Goal: Task Accomplishment & Management: Use online tool/utility

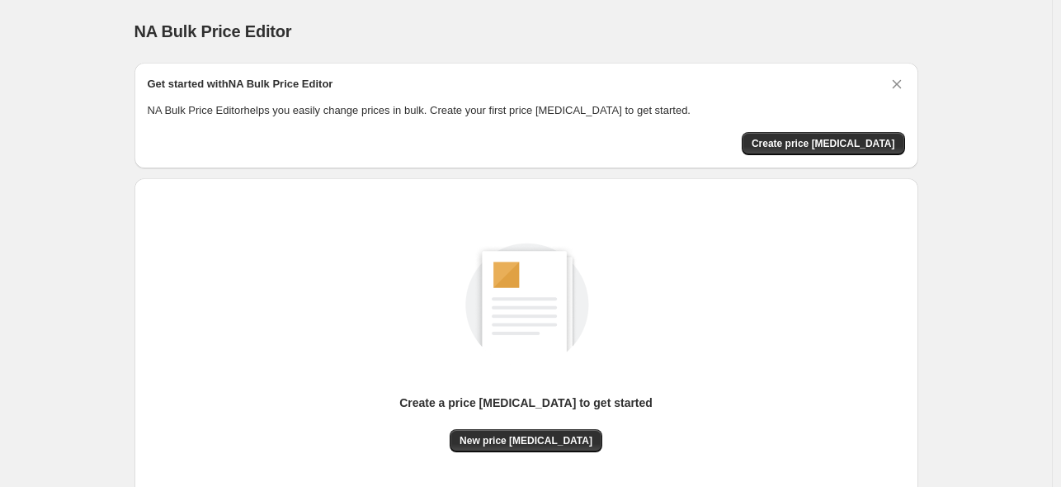
scroll to position [10, 0]
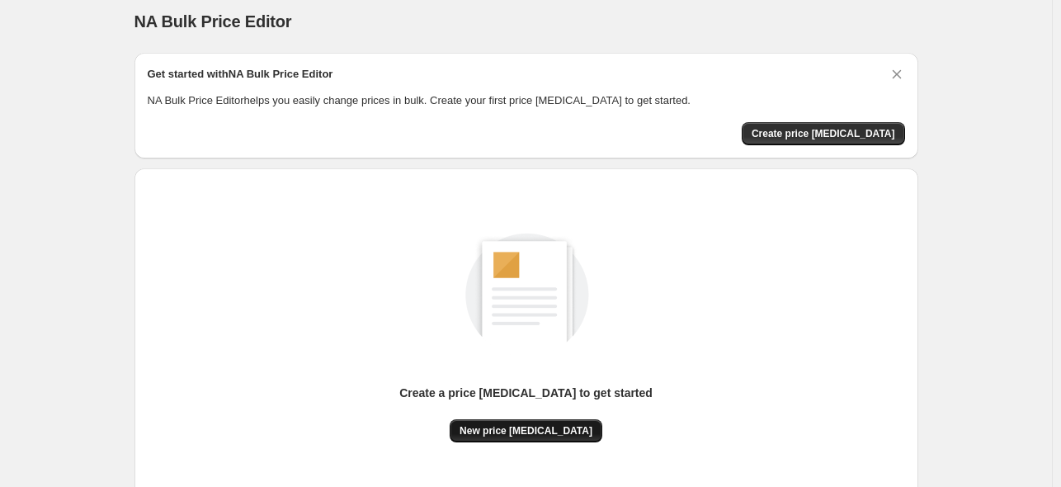
click at [551, 432] on span "New price [MEDICAL_DATA]" at bounding box center [526, 430] width 133 height 13
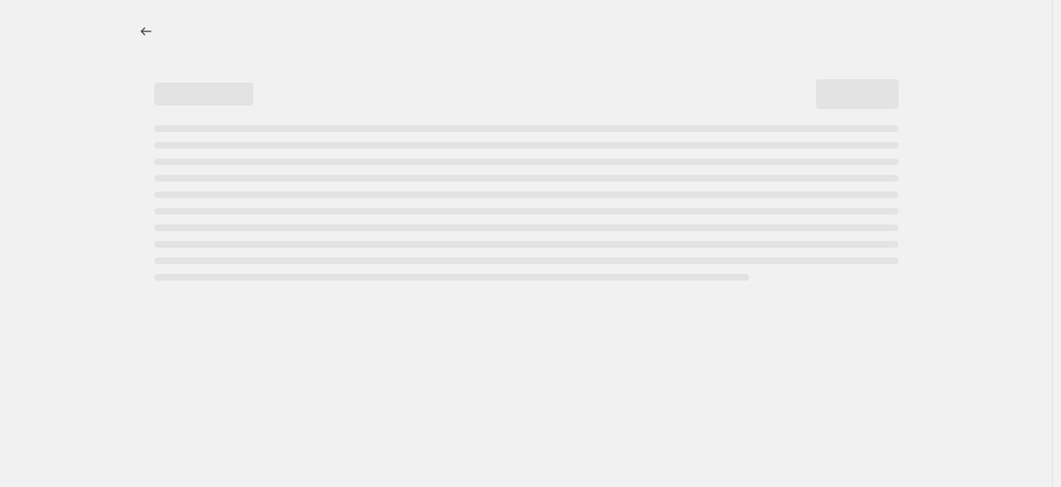
select select "percentage"
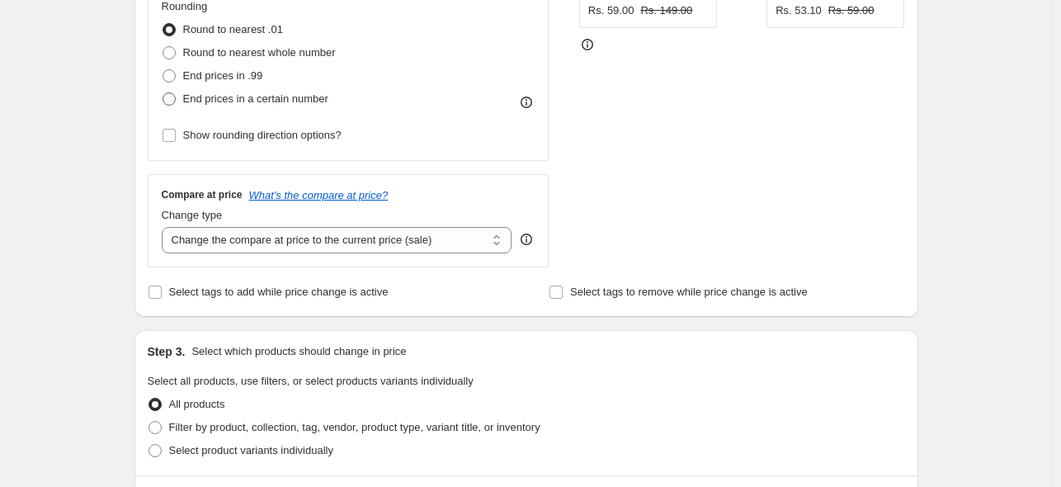
scroll to position [442, 0]
click at [161, 295] on input "Select tags to add while price change is active" at bounding box center [155, 291] width 13 height 13
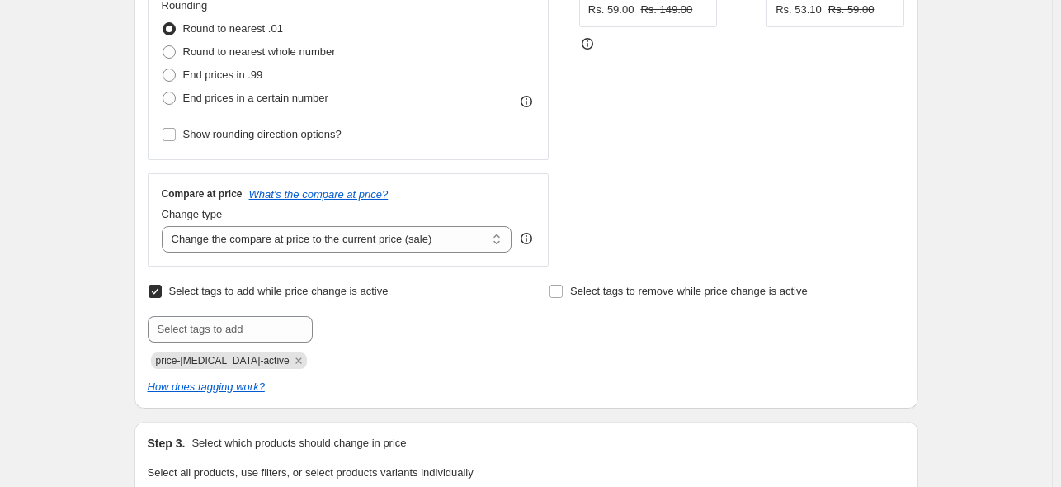
click at [155, 295] on input "Select tags to add while price change is active" at bounding box center [155, 291] width 13 height 13
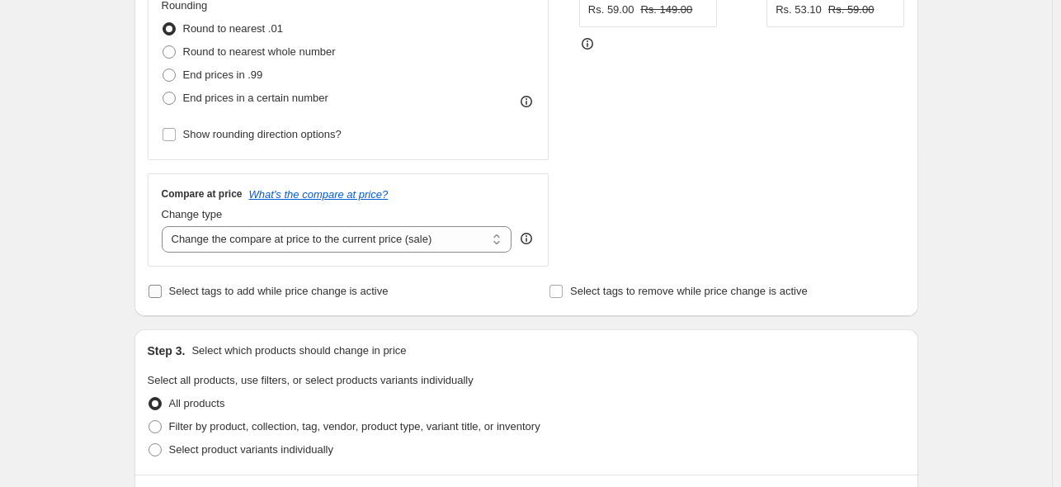
click at [155, 295] on input "Select tags to add while price change is active" at bounding box center [155, 291] width 13 height 13
checkbox input "true"
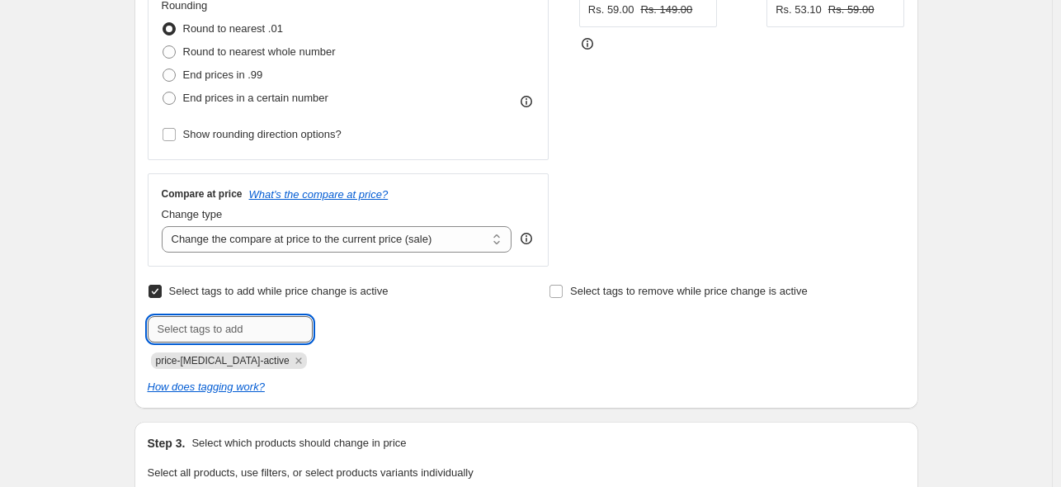
click at [243, 328] on input "text" at bounding box center [230, 329] width 165 height 26
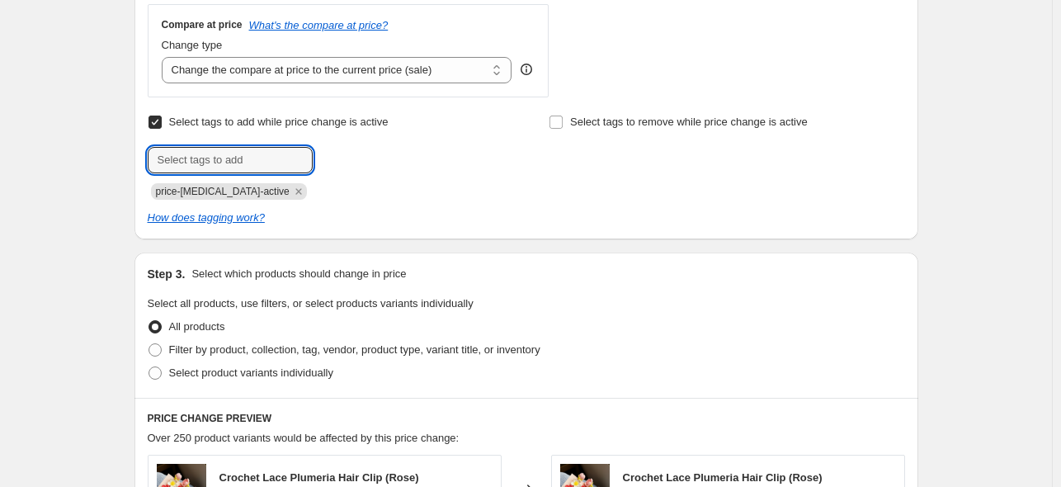
scroll to position [644, 0]
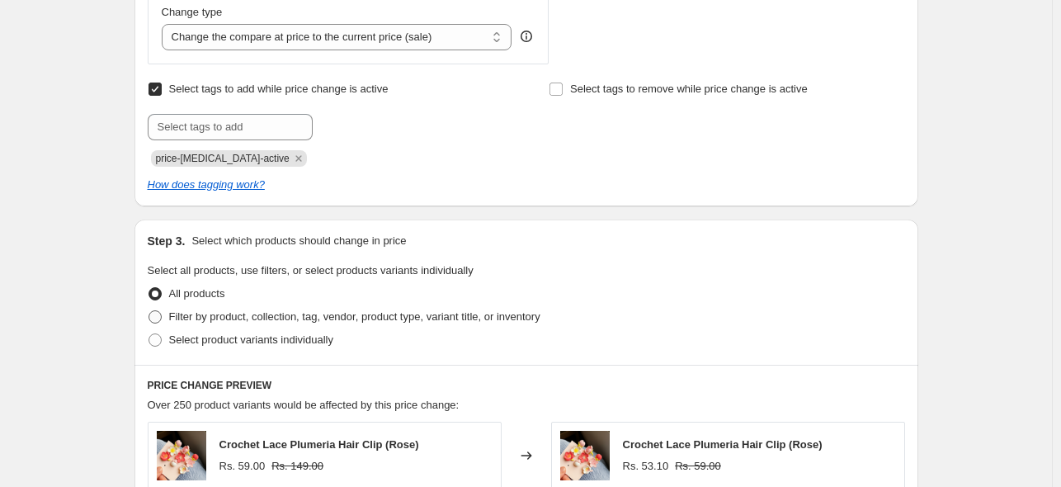
click at [160, 319] on span at bounding box center [155, 316] width 13 height 13
click at [149, 311] on input "Filter by product, collection, tag, vendor, product type, variant title, or inv…" at bounding box center [149, 310] width 1 height 1
radio input "true"
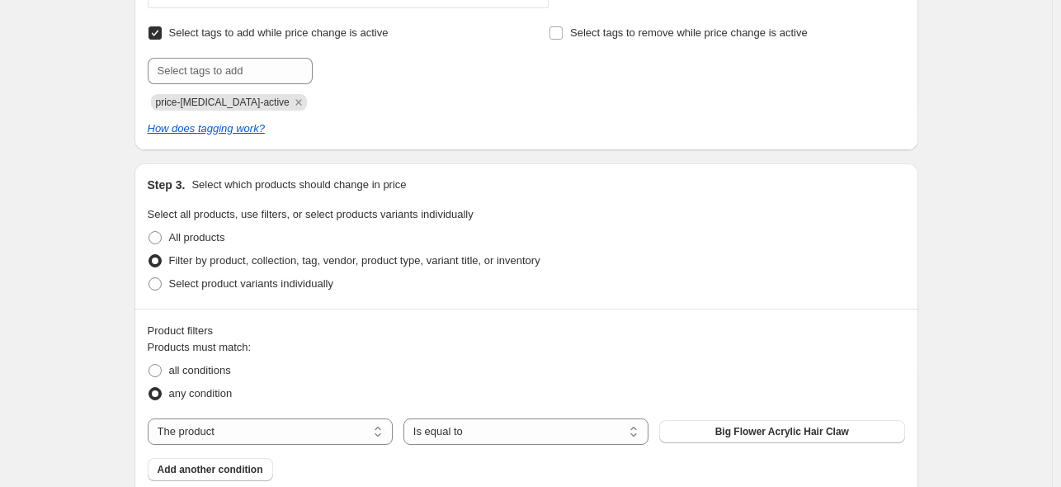
scroll to position [744, 0]
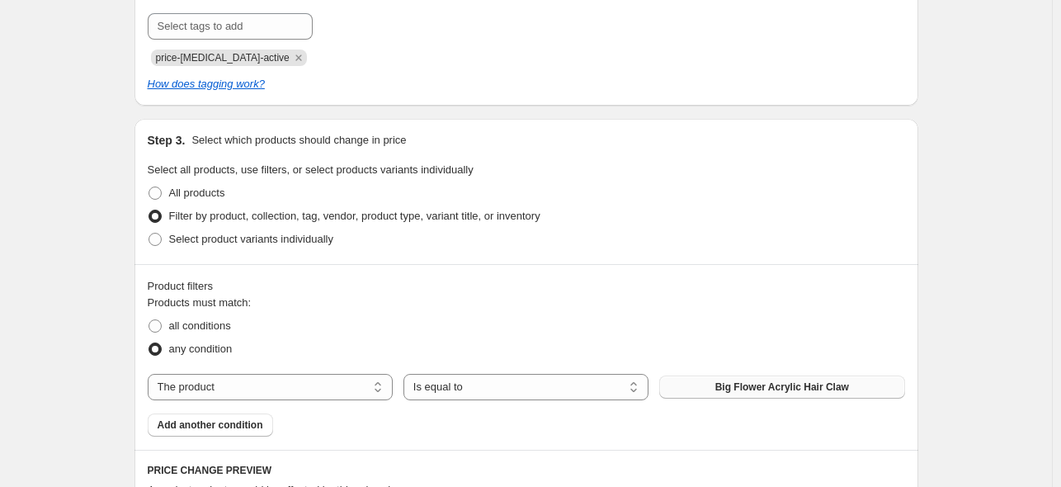
click at [687, 389] on button "Big Flower Acrylic Hair Claw" at bounding box center [781, 387] width 245 height 23
click at [338, 391] on select "The product The product's collection The product's tag The product's vendor The…" at bounding box center [270, 387] width 245 height 26
select select "collection"
click at [738, 394] on button "Gift Hampers" at bounding box center [781, 387] width 245 height 23
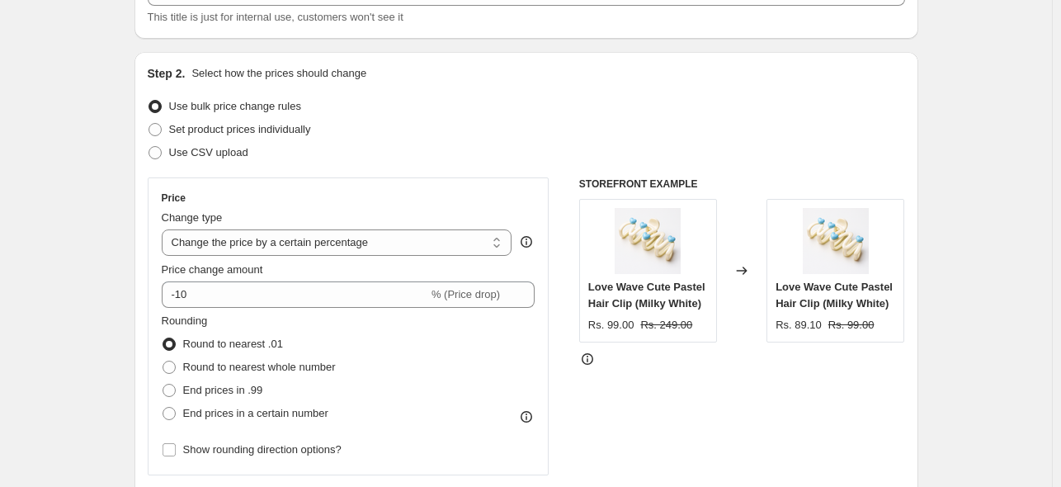
scroll to position [201, 0]
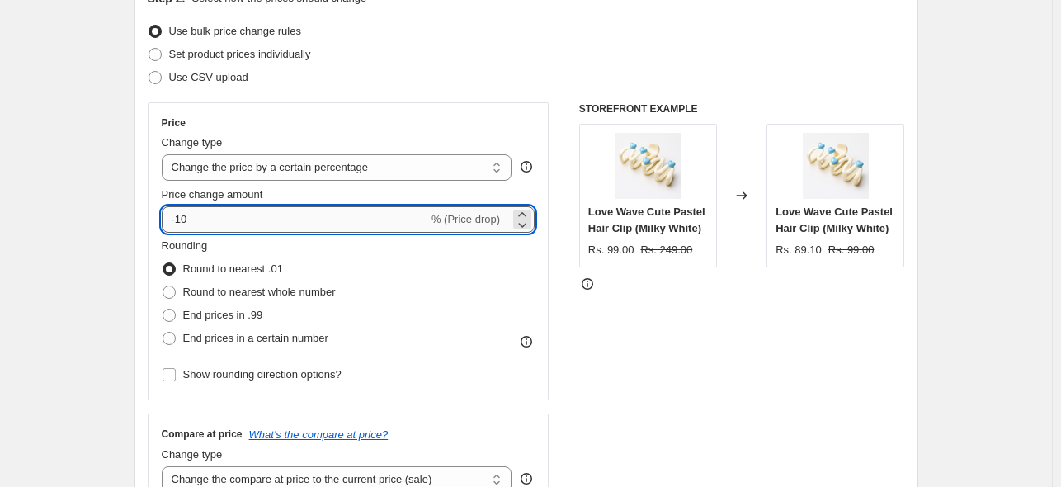
click at [320, 220] on input "-10" at bounding box center [295, 219] width 267 height 26
click at [530, 214] on icon at bounding box center [522, 214] width 17 height 17
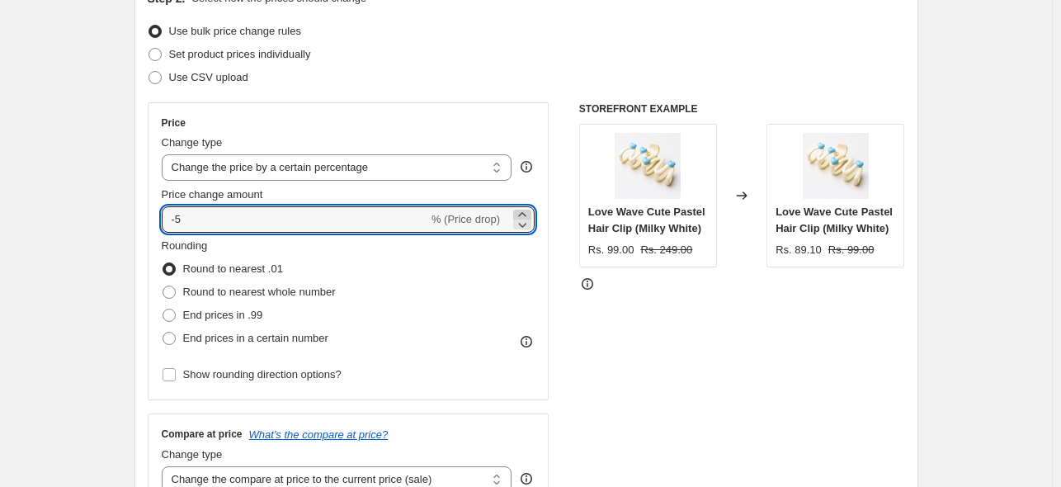
click at [530, 214] on icon at bounding box center [522, 214] width 17 height 17
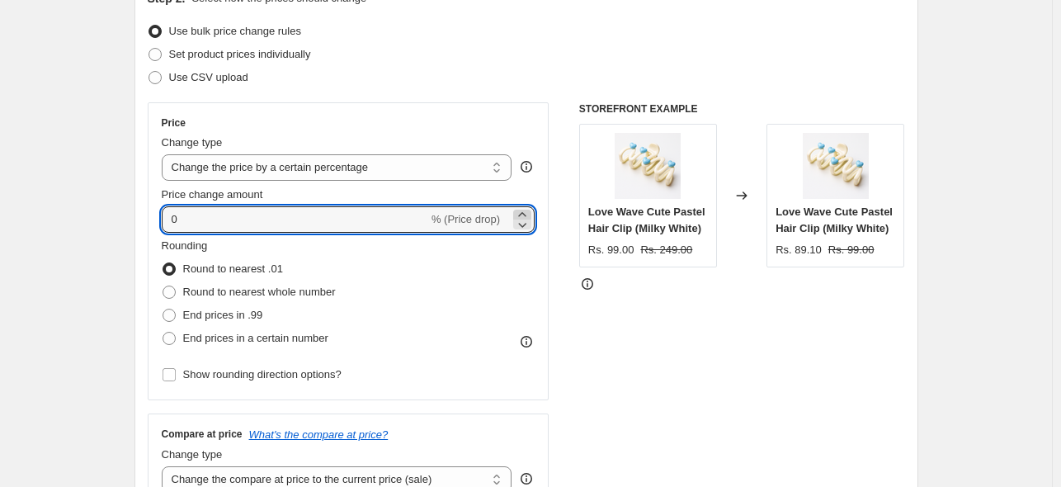
click at [530, 214] on icon at bounding box center [522, 214] width 17 height 17
click at [528, 213] on icon at bounding box center [522, 214] width 17 height 17
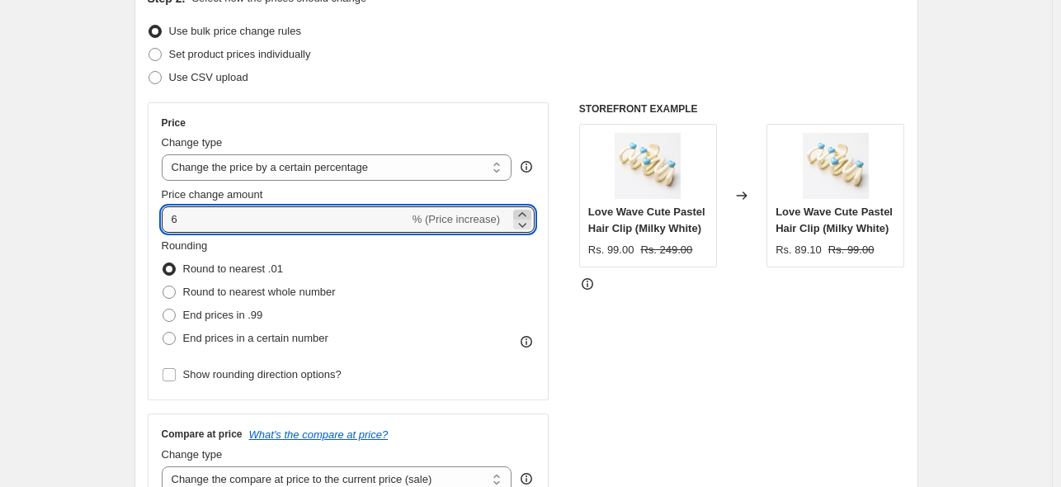
click at [528, 213] on icon at bounding box center [522, 214] width 17 height 17
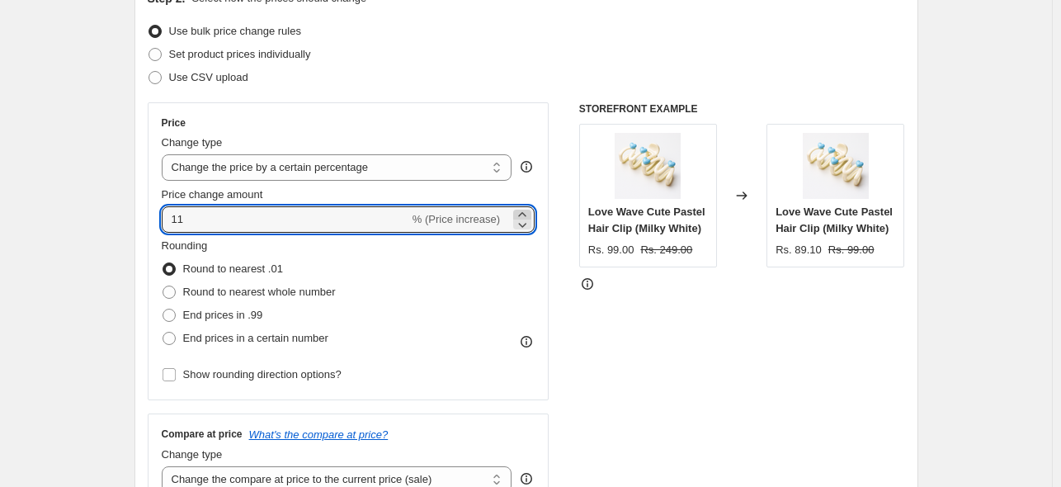
click at [528, 213] on icon at bounding box center [522, 214] width 17 height 17
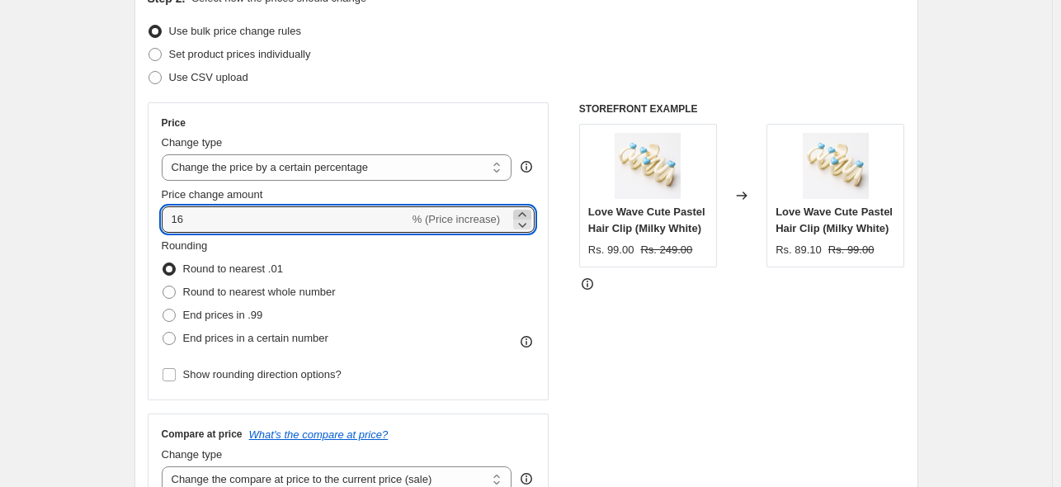
click at [528, 213] on icon at bounding box center [522, 214] width 17 height 17
click at [531, 224] on icon at bounding box center [522, 224] width 17 height 17
click at [531, 210] on icon at bounding box center [522, 214] width 17 height 17
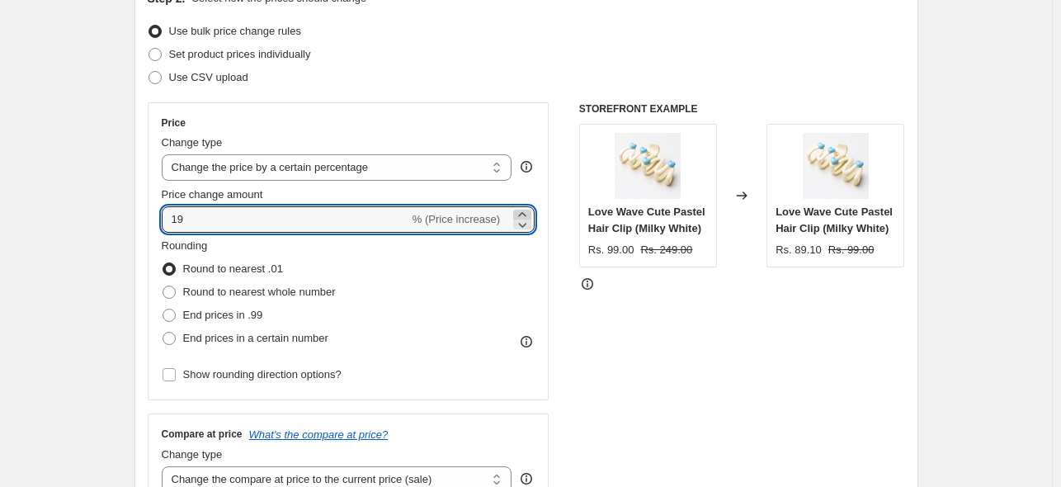
click at [531, 210] on icon at bounding box center [522, 214] width 17 height 17
type input "20"
click at [557, 224] on div "Price Change type Change the price to a certain amount Change the price by a ce…" at bounding box center [527, 304] width 758 height 404
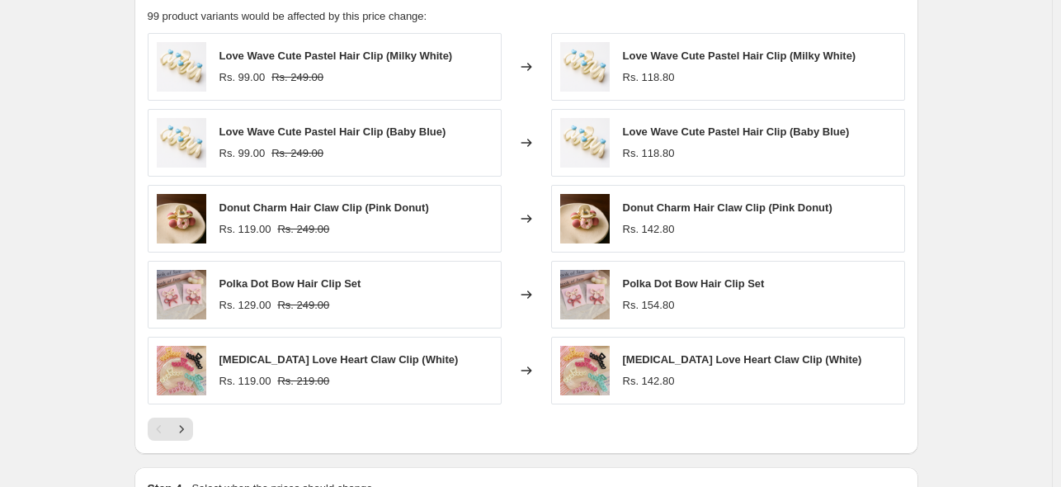
scroll to position [1294, 0]
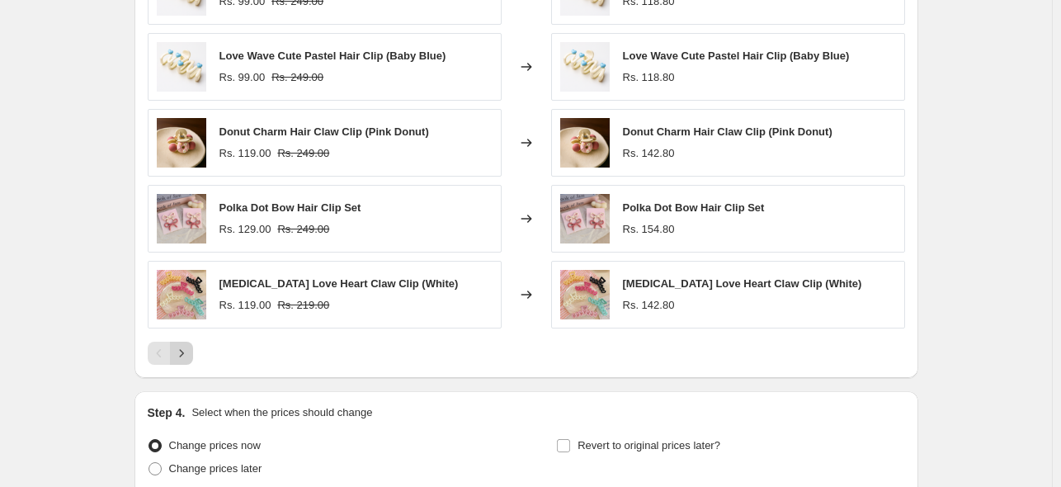
click at [187, 352] on icon "Next" at bounding box center [181, 353] width 17 height 17
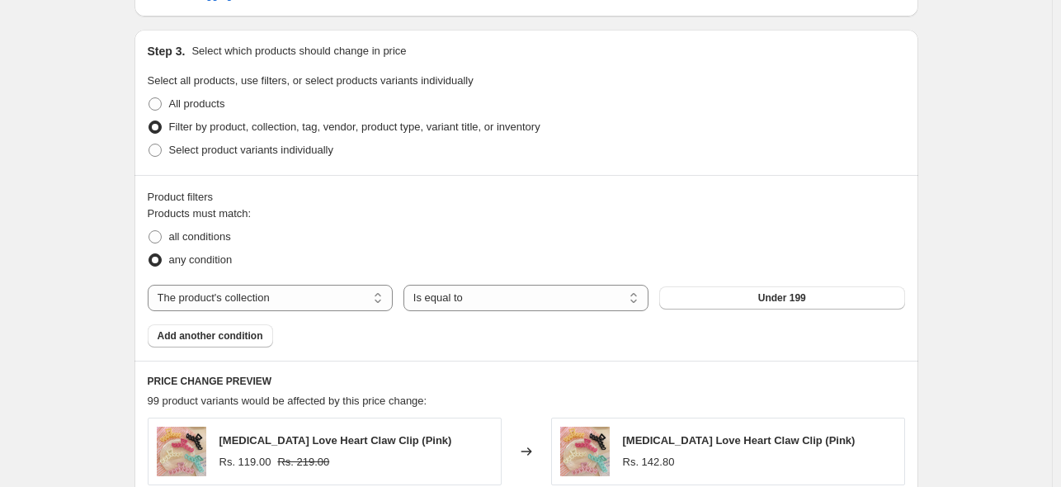
scroll to position [842, 0]
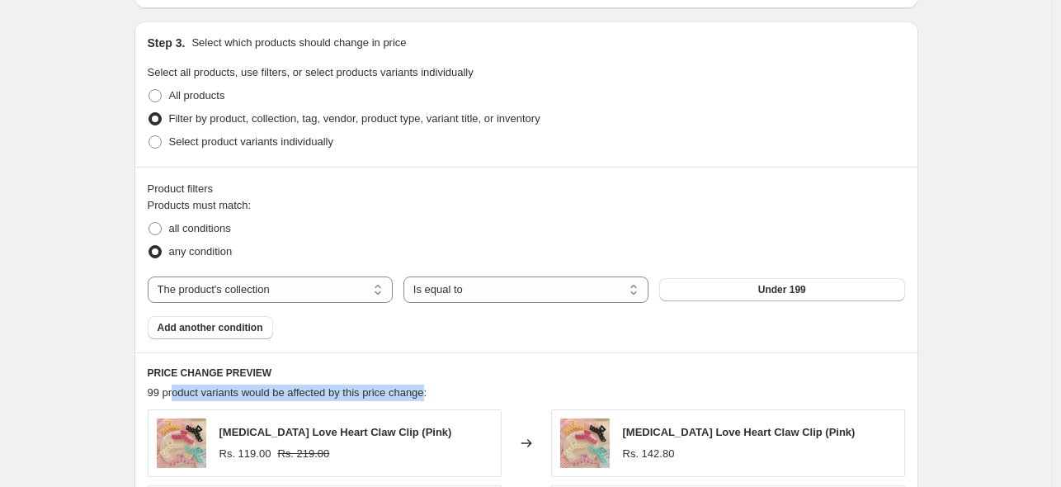
drag, startPoint x: 176, startPoint y: 399, endPoint x: 427, endPoint y: 393, distance: 251.0
click at [427, 393] on span "99 product variants would be affected by this price change:" at bounding box center [288, 392] width 280 height 12
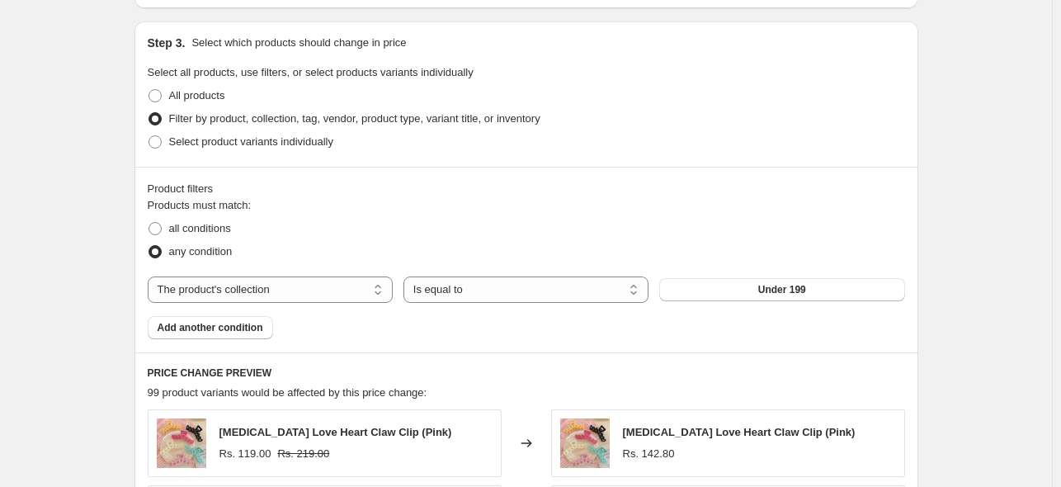
click at [522, 374] on h6 "PRICE CHANGE PREVIEW" at bounding box center [527, 372] width 758 height 13
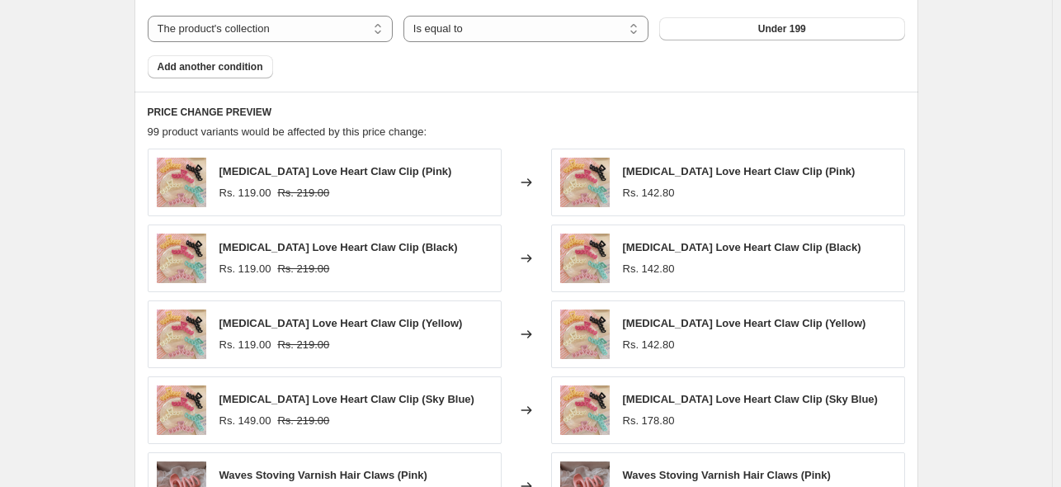
scroll to position [1439, 0]
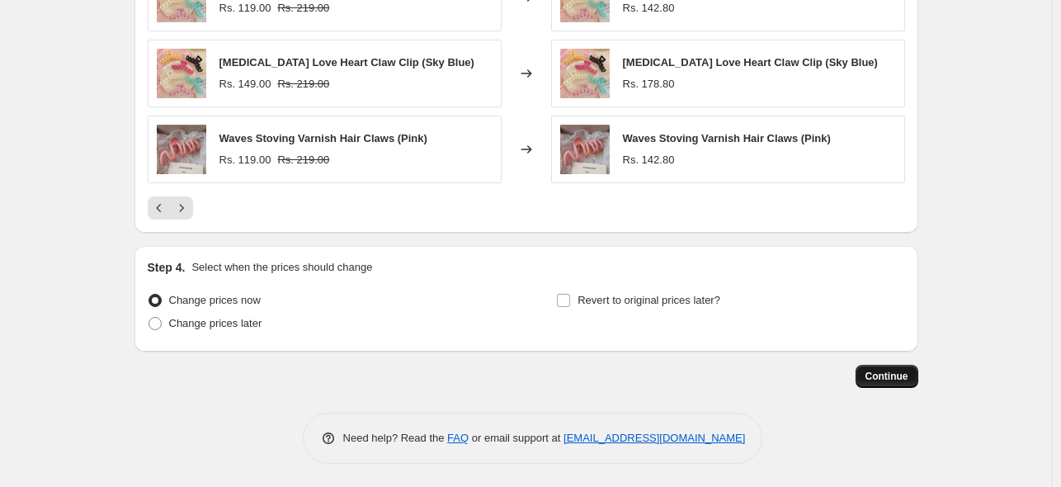
click at [879, 379] on span "Continue" at bounding box center [887, 376] width 43 height 13
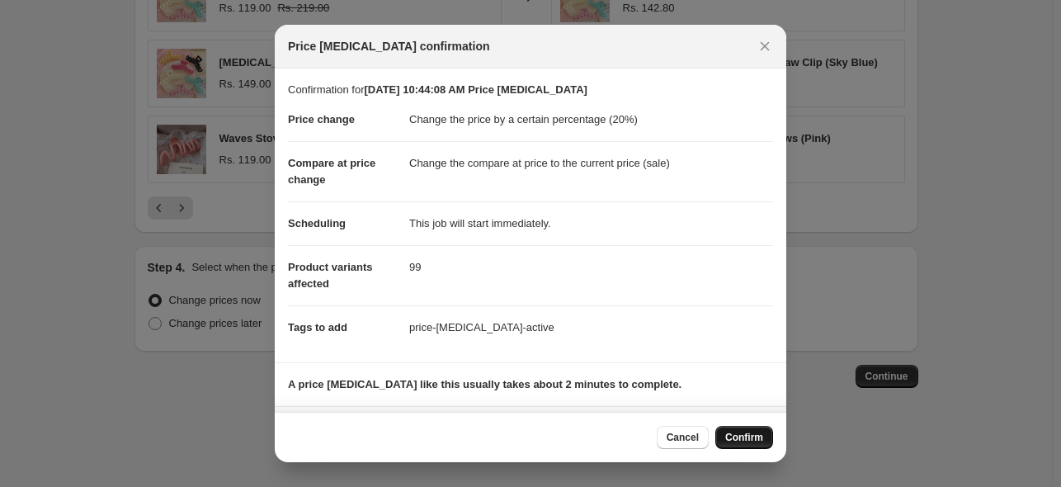
click at [744, 445] on button "Confirm" at bounding box center [745, 437] width 58 height 23
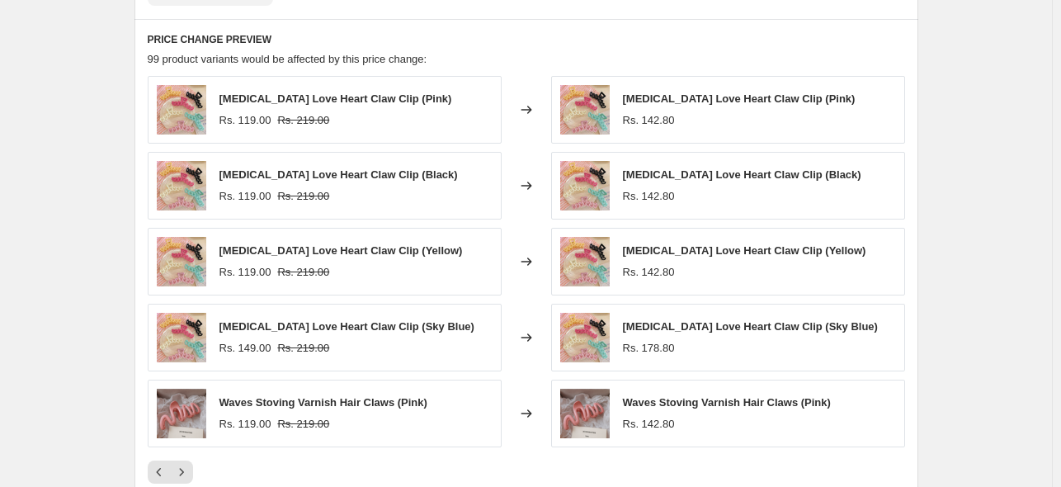
scroll to position [1294, 0]
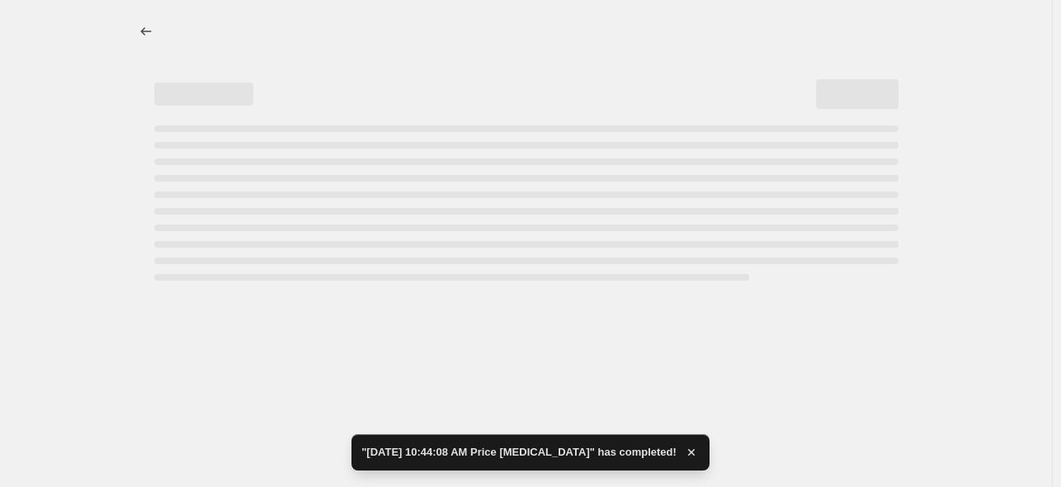
select select "percentage"
select select "collection"
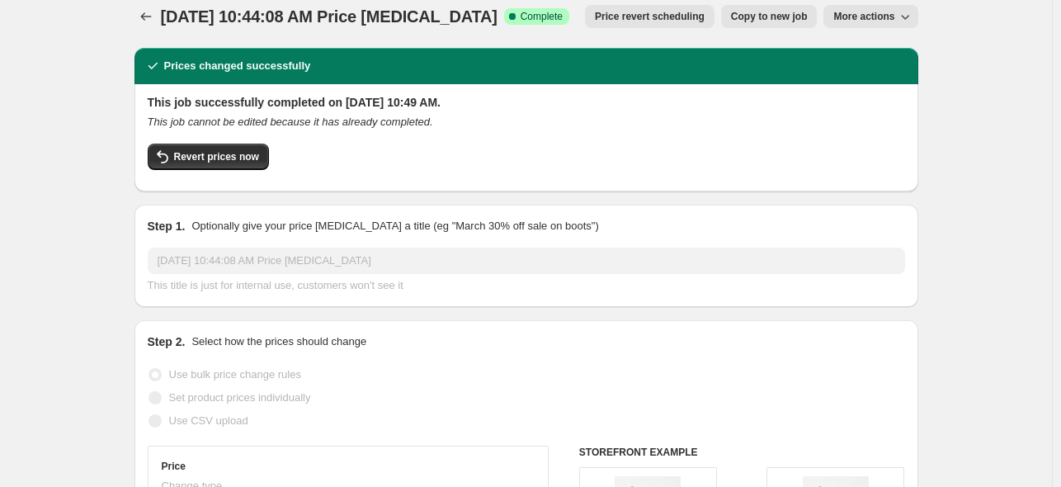
scroll to position [0, 0]
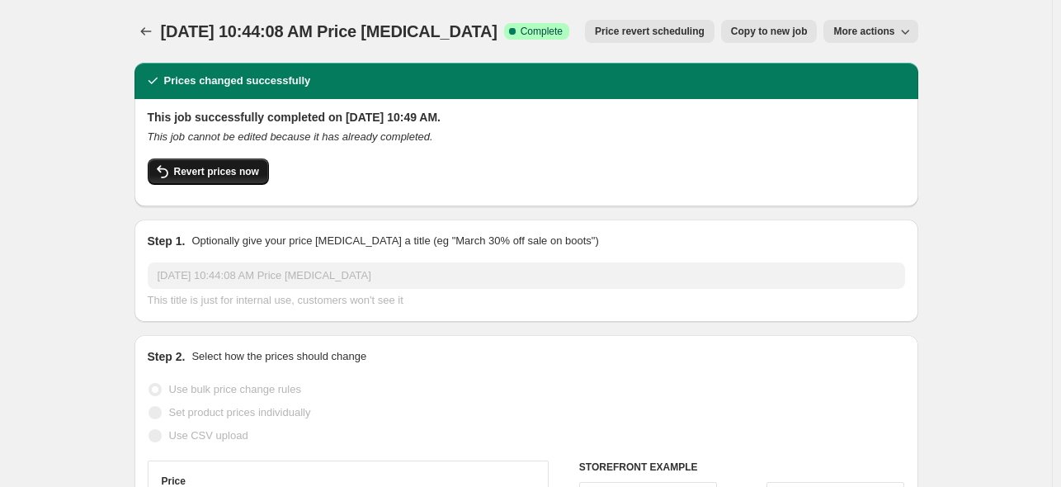
click at [210, 174] on span "Revert prices now" at bounding box center [216, 171] width 85 height 13
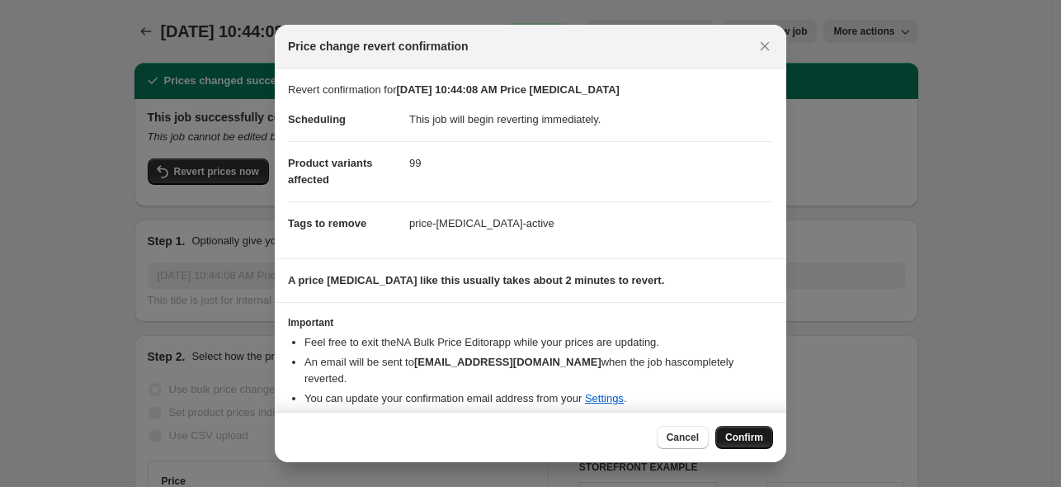
click at [756, 433] on span "Confirm" at bounding box center [744, 437] width 38 height 13
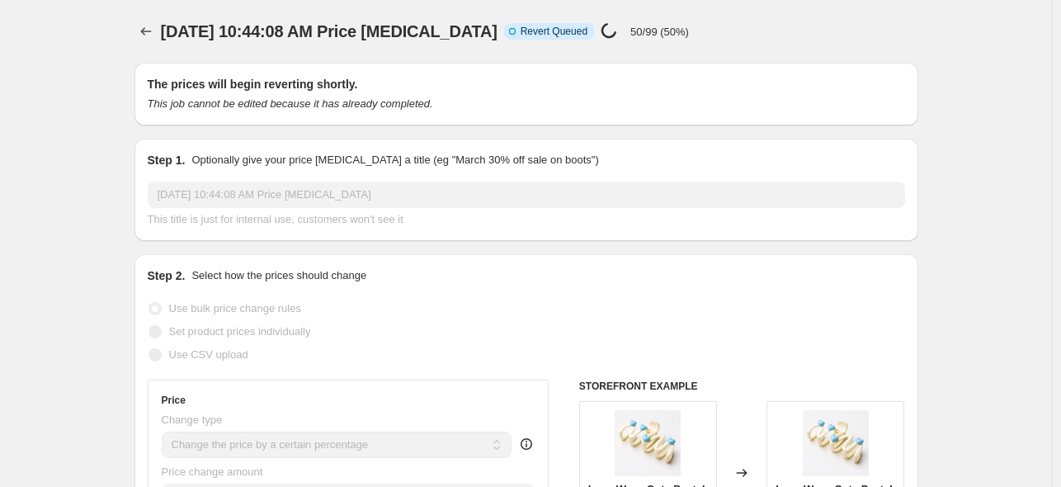
select select "percentage"
select select "collection"
